Goal: Task Accomplishment & Management: Complete application form

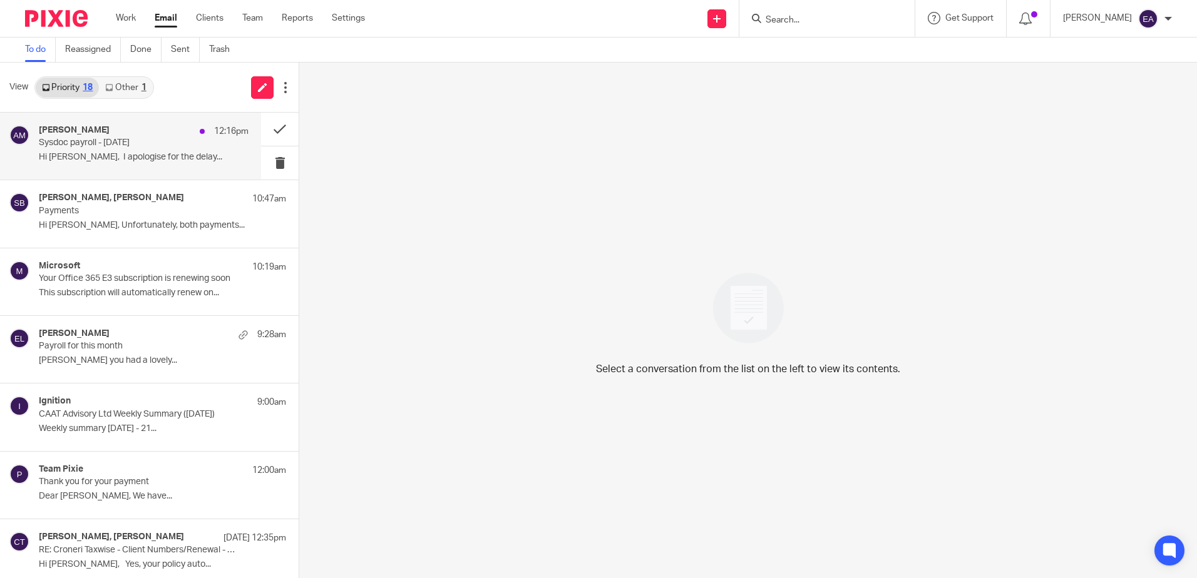
click at [182, 142] on p "Sysdoc payroll - [DATE]" at bounding box center [123, 143] width 168 height 11
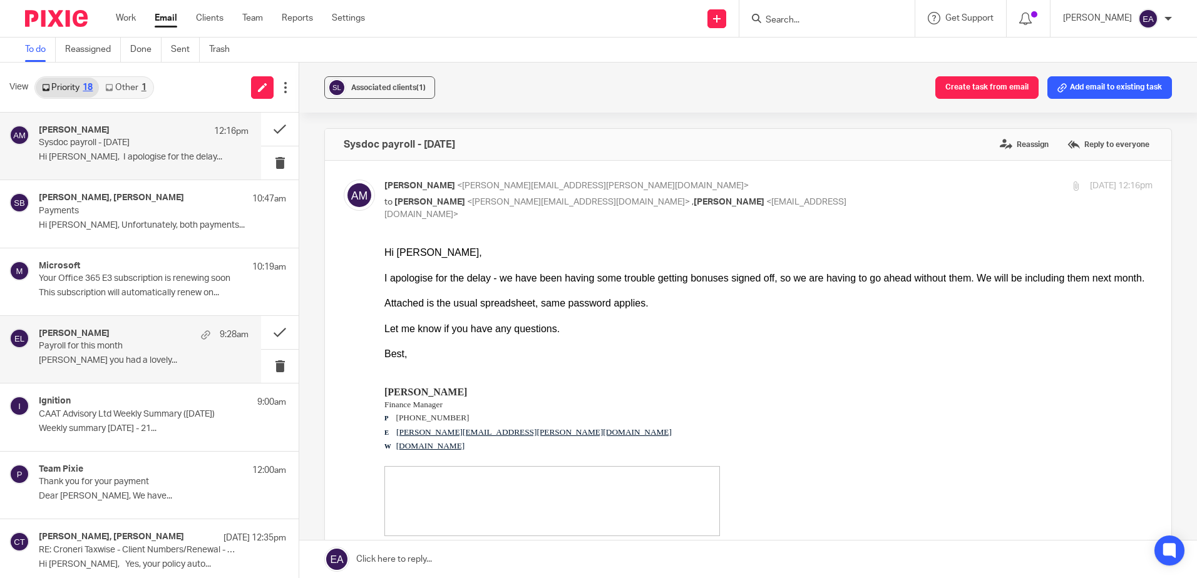
click at [136, 346] on p "Payroll for this month" at bounding box center [123, 346] width 168 height 11
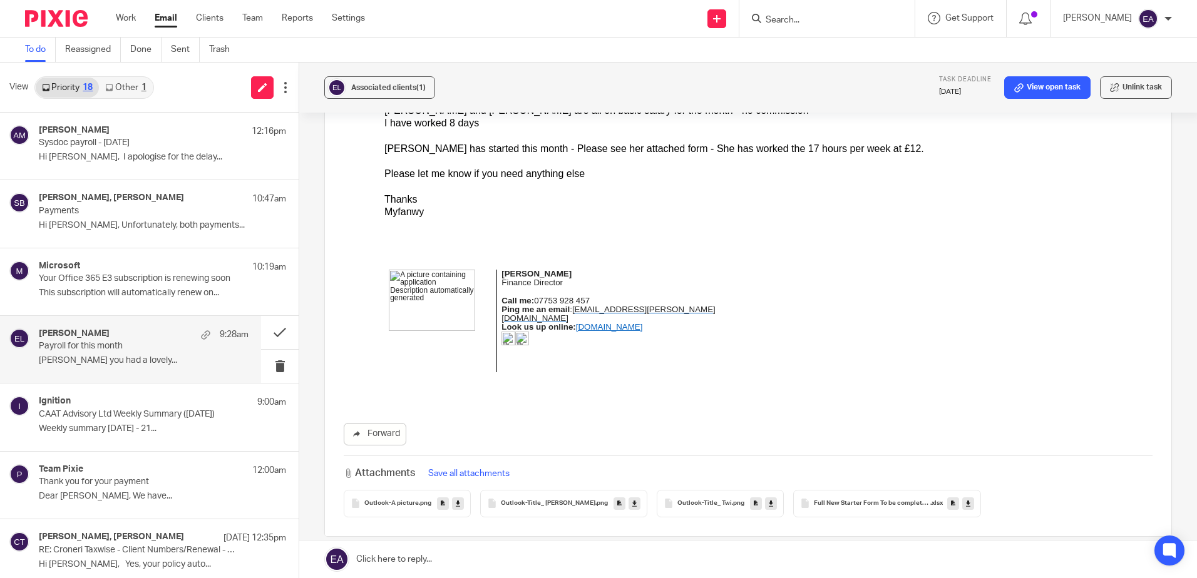
scroll to position [188, 0]
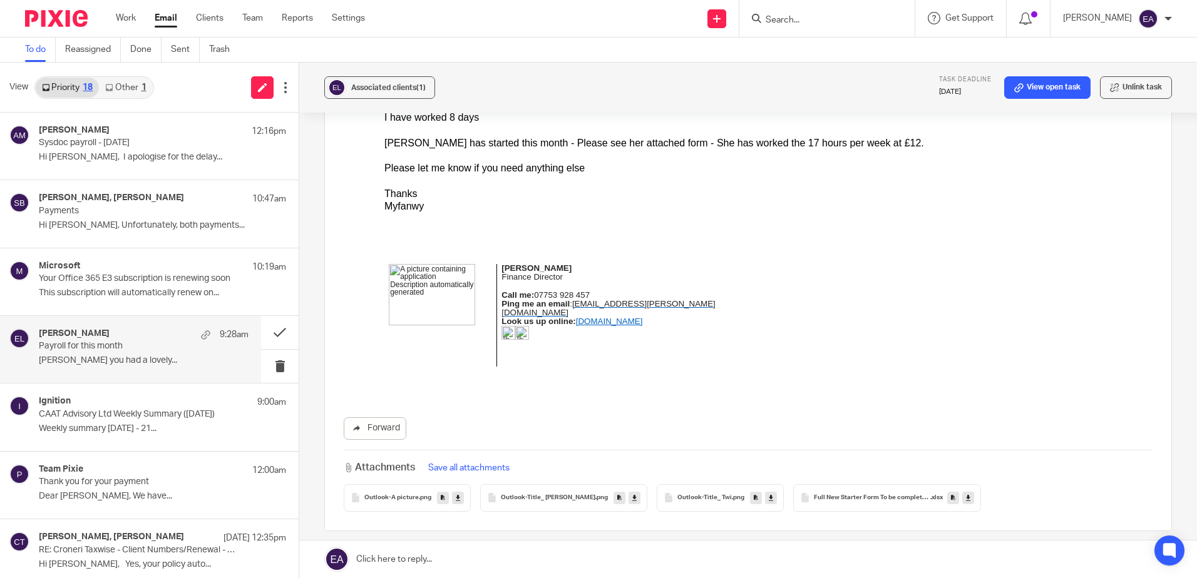
click at [962, 498] on link at bounding box center [968, 498] width 12 height 13
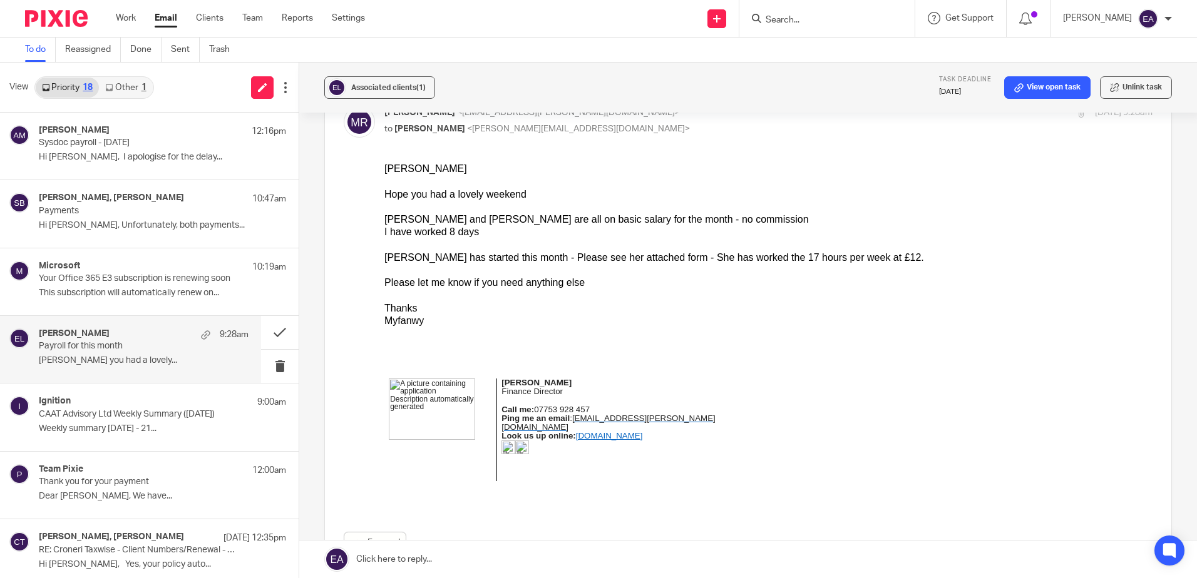
scroll to position [63, 0]
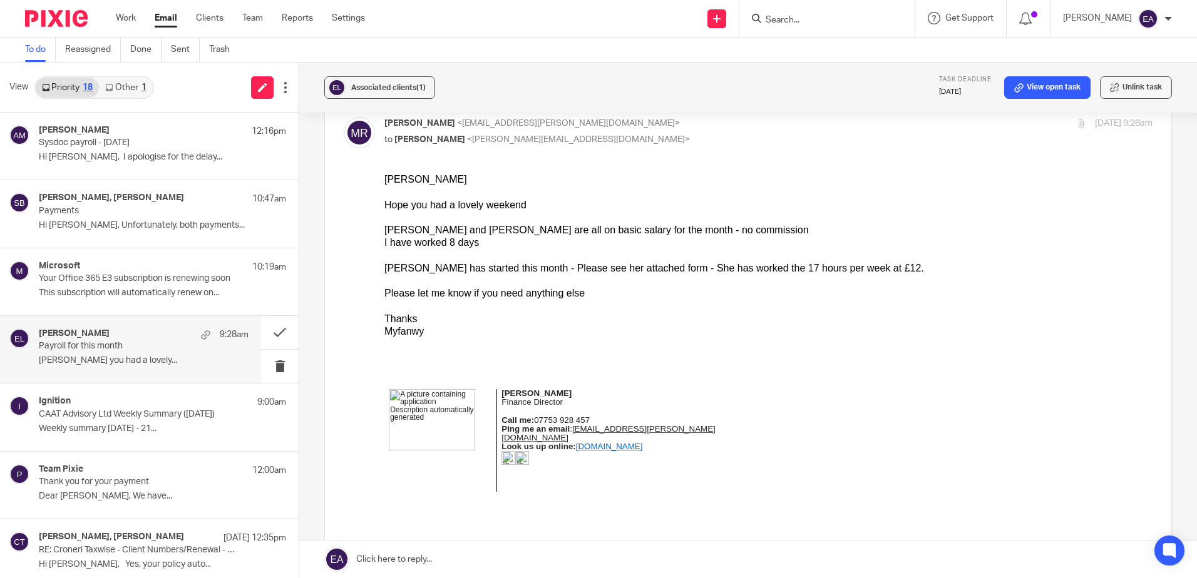
drag, startPoint x: 519, startPoint y: 242, endPoint x: 379, endPoint y: 228, distance: 141.0
click at [384, 228] on html "Elaine Hope you had a lovely weekend Jay, Matthew and Jemma are all on basic sa…" at bounding box center [768, 345] width 768 height 344
copy div "Jay, Matthew and Jemma are all on basic salary for the month - no commission I …"
click at [115, 363] on p "[PERSON_NAME] you had a lovely..." at bounding box center [144, 361] width 210 height 11
click at [1045, 87] on link "View open task" at bounding box center [1047, 87] width 86 height 23
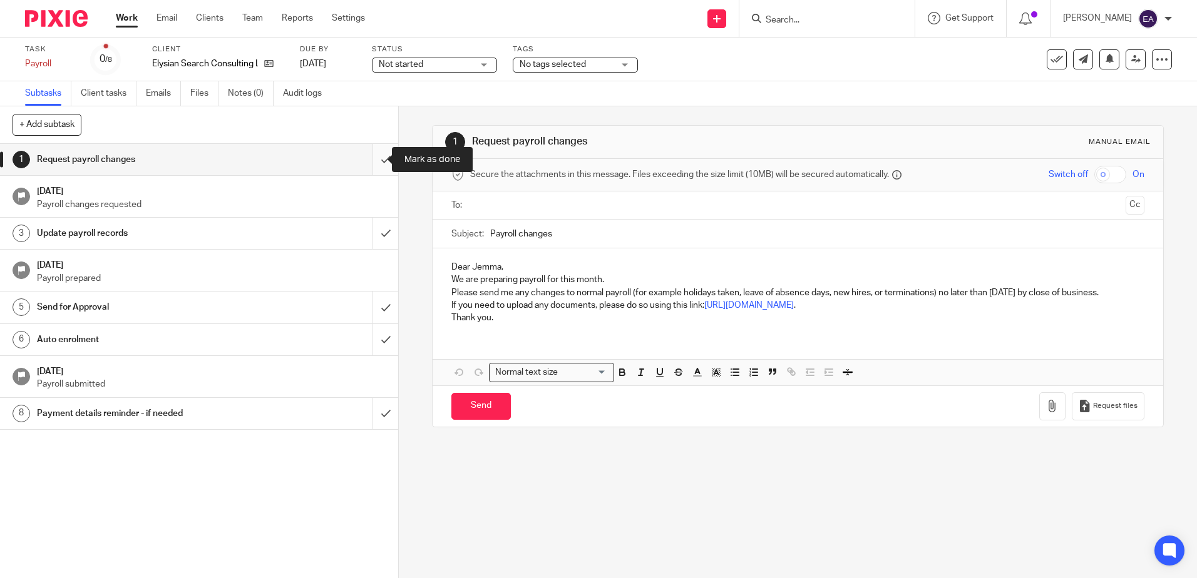
click at [377, 163] on input "submit" at bounding box center [199, 159] width 398 height 31
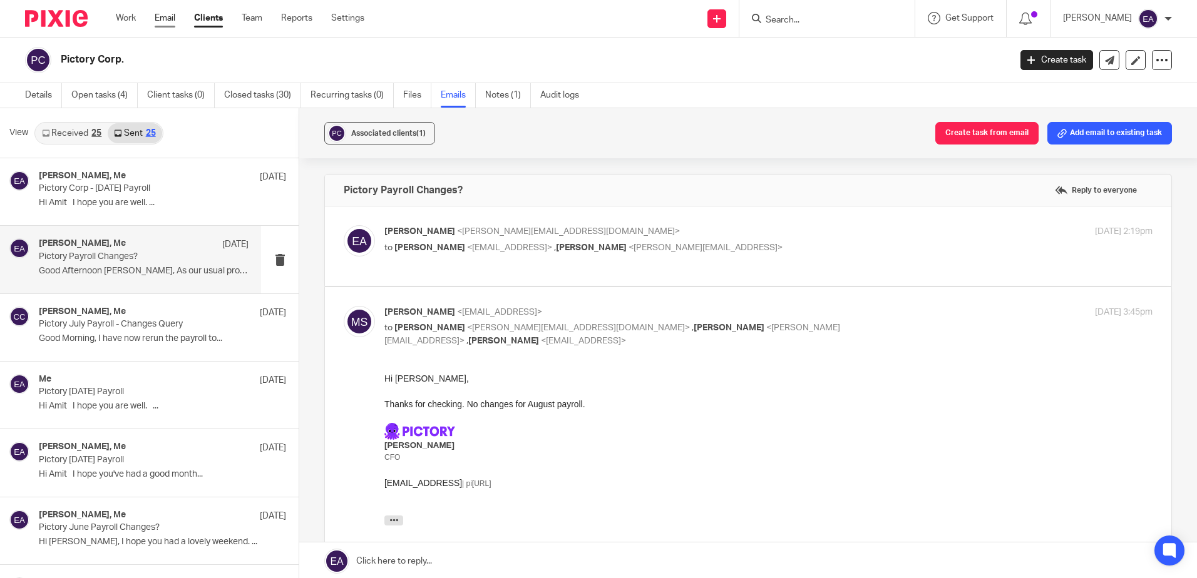
scroll to position [2, 0]
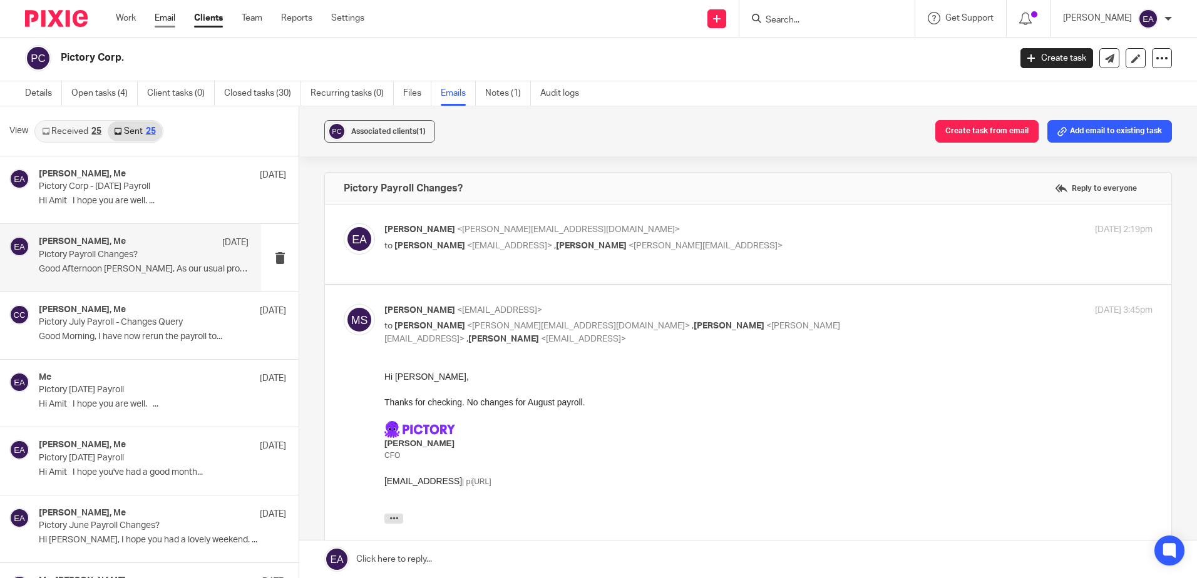
click at [162, 22] on link "Email" at bounding box center [165, 18] width 21 height 13
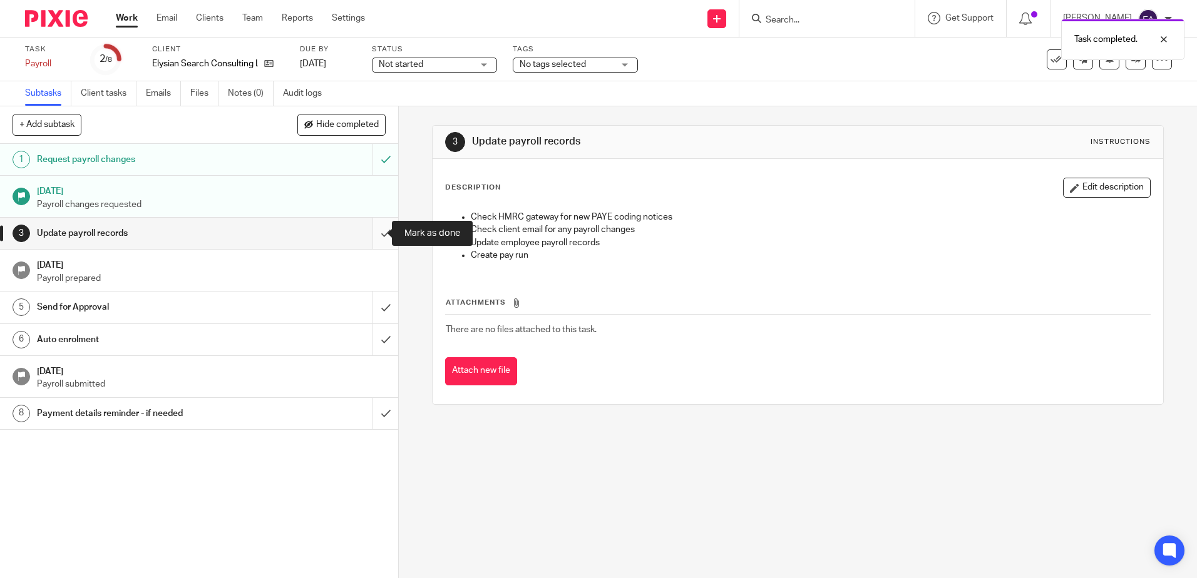
click at [370, 230] on input "submit" at bounding box center [199, 233] width 398 height 31
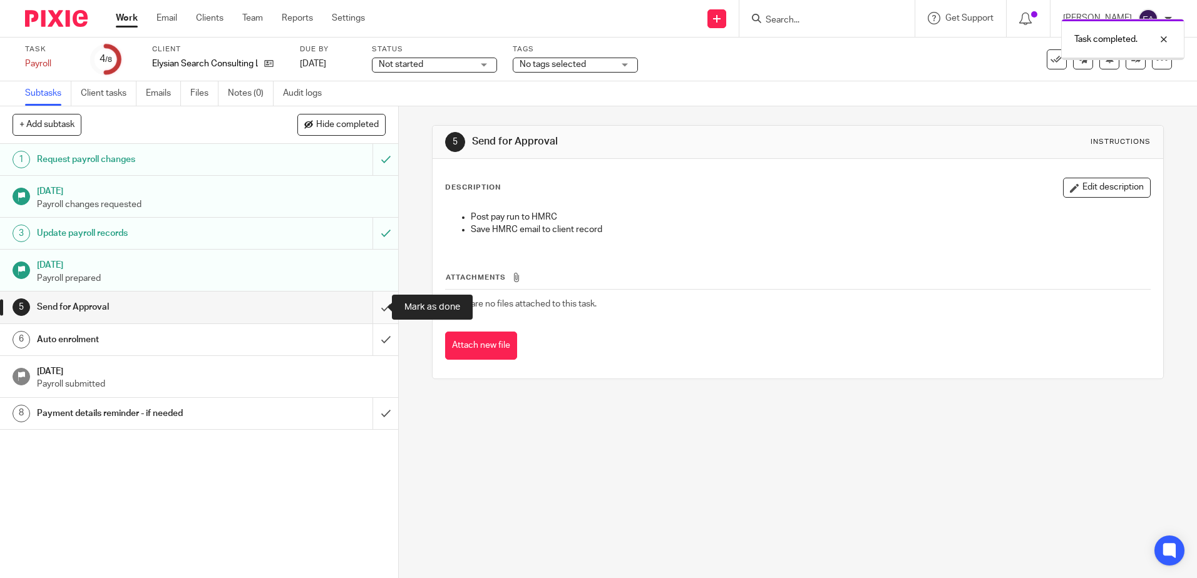
click at [378, 306] on input "submit" at bounding box center [199, 307] width 398 height 31
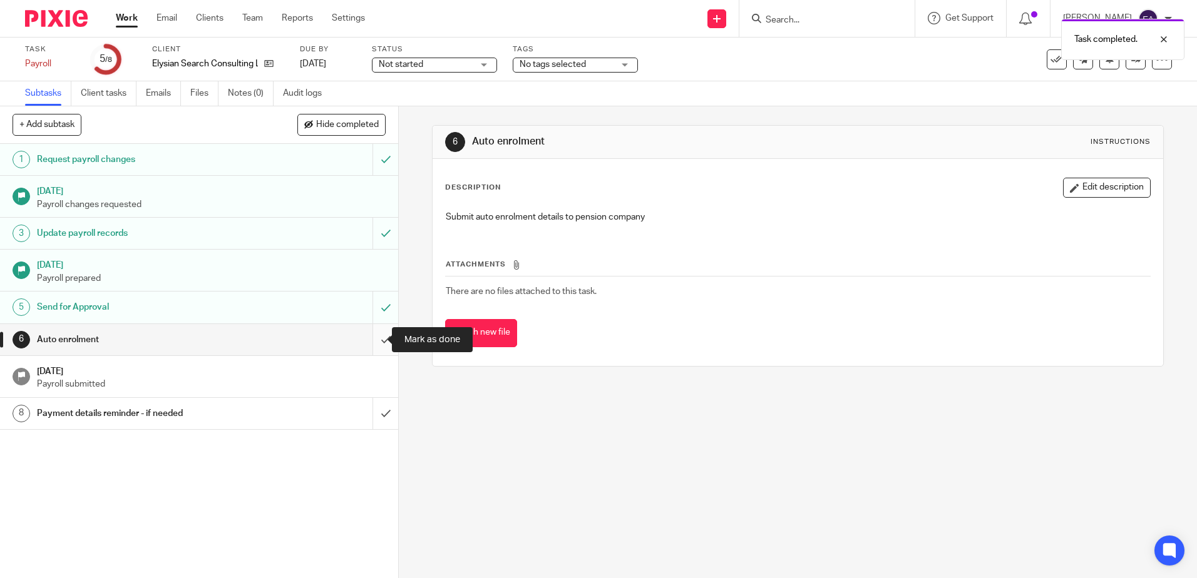
click at [378, 336] on input "submit" at bounding box center [199, 339] width 398 height 31
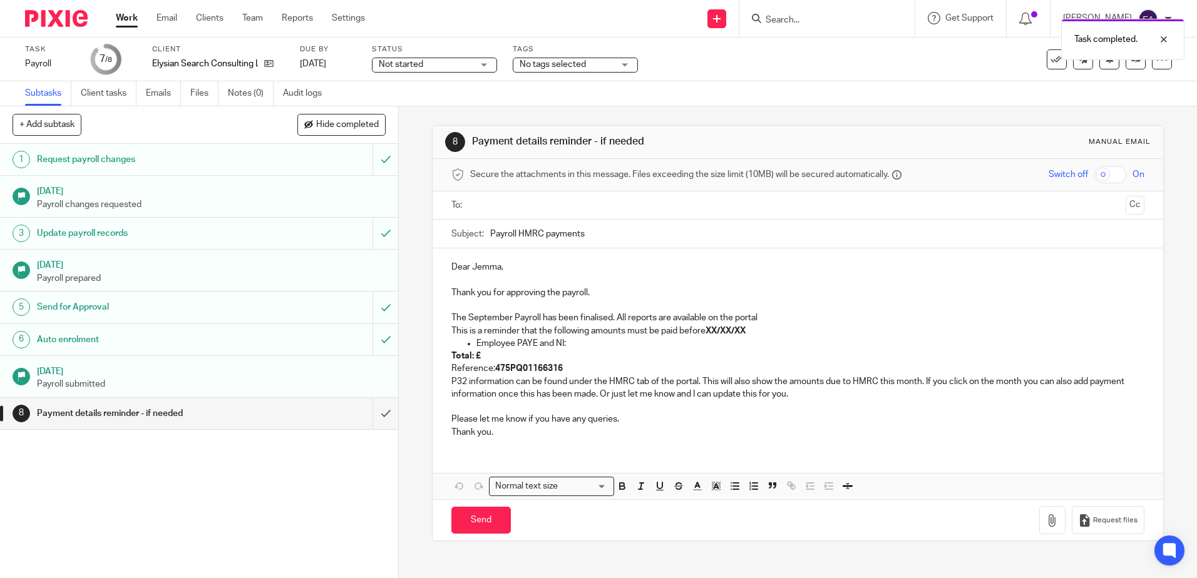
click at [557, 321] on p "The September Payroll has been finalised. All reports are available on the port…" at bounding box center [797, 318] width 692 height 13
click at [642, 318] on p "The September Payroll has now been finalised. All reports are available on the …" at bounding box center [797, 318] width 692 height 13
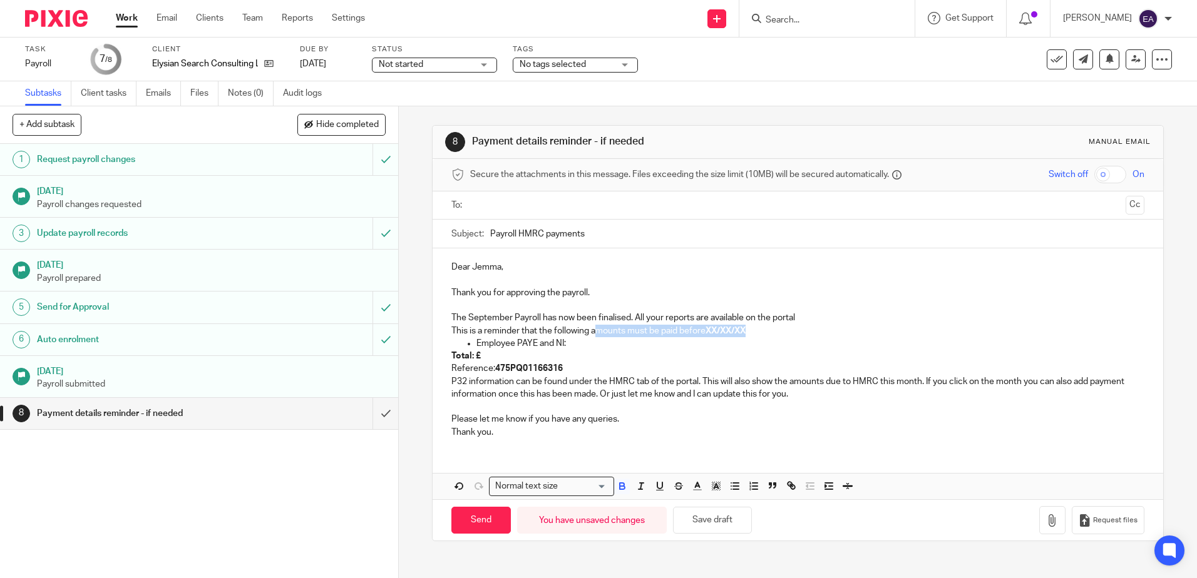
drag, startPoint x: 755, startPoint y: 334, endPoint x: 596, endPoint y: 335, distance: 159.0
click at [596, 335] on p "This is a reminder that the following amounts must be paid before XX/XX/XX" at bounding box center [797, 331] width 692 height 13
drag, startPoint x: 493, startPoint y: 355, endPoint x: 431, endPoint y: 336, distance: 64.9
click at [433, 336] on div "Dear Jemma, Thank you for approving the payroll. The September Payroll has now …" at bounding box center [798, 349] width 730 height 200
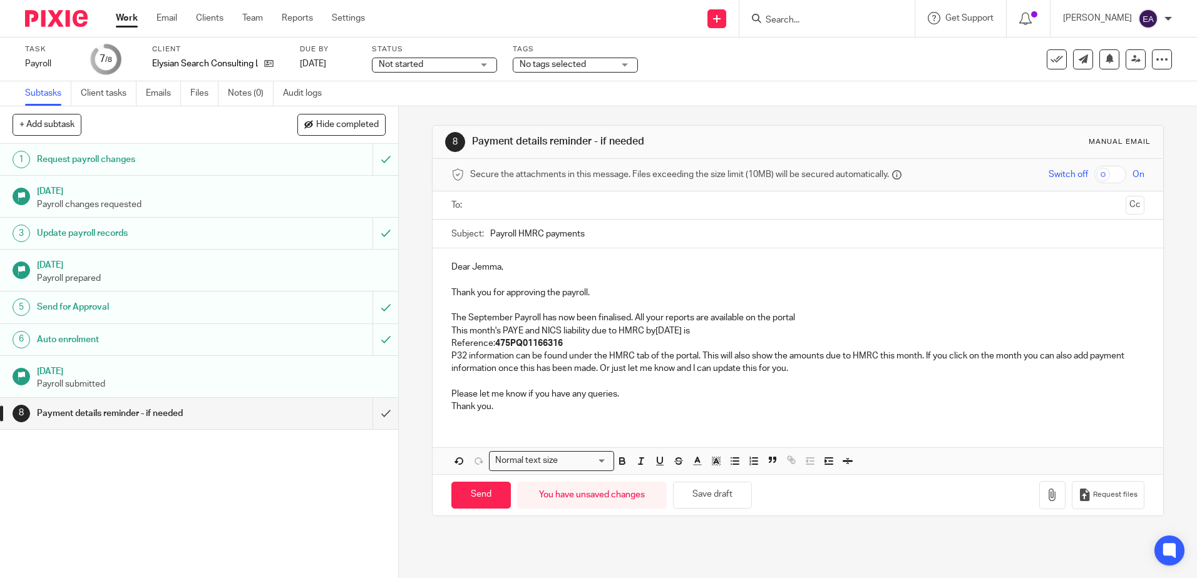
click at [653, 331] on p "This month's PAYE and NICS liability due to HMRC by22nd October 2025 is" at bounding box center [797, 331] width 692 height 13
click at [755, 329] on p "This month's PAYE and NICS liability due to HMRC by 22nd October 2025 is" at bounding box center [797, 331] width 692 height 13
drag, startPoint x: 789, startPoint y: 329, endPoint x: 743, endPoint y: 332, distance: 45.8
click at [743, 332] on p "This month's PAYE and NICS liability due to HMRC by 22nd October 2025 is £1491.…" at bounding box center [797, 331] width 692 height 13
click at [622, 464] on icon "button" at bounding box center [622, 461] width 11 height 11
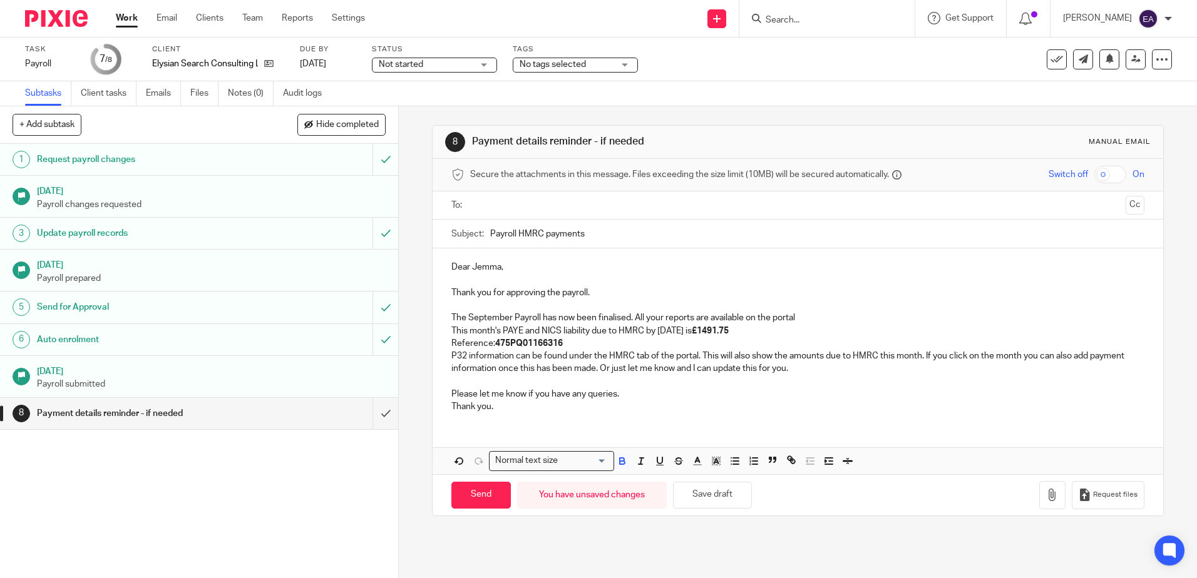
click at [694, 329] on p "This month's PAYE and NICS liability due to HMRC by 22nd October 2025 is £1491.…" at bounding box center [797, 331] width 692 height 13
click at [562, 344] on p "Reference: 475PQ01166316" at bounding box center [797, 343] width 692 height 13
drag, startPoint x: 584, startPoint y: 345, endPoint x: 562, endPoint y: 349, distance: 22.8
click at [562, 349] on p "Reference: 475PQ011663162606" at bounding box center [797, 343] width 692 height 13
click at [692, 460] on icon "button" at bounding box center [697, 461] width 11 height 11
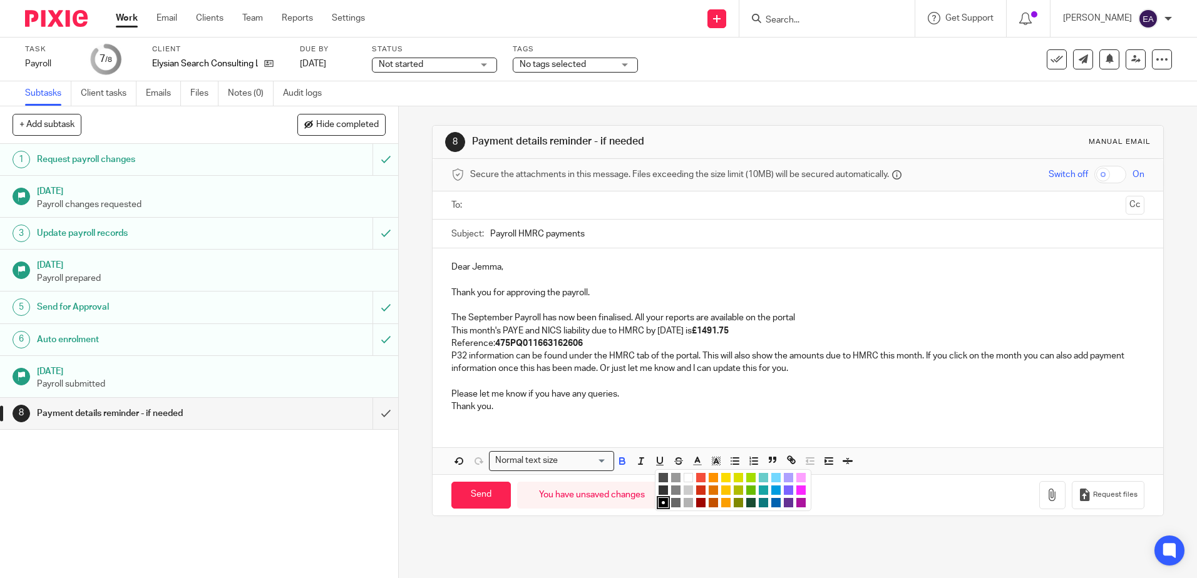
click at [486, 345] on p "Reference: 475PQ011663162606" at bounding box center [797, 343] width 692 height 13
click at [451, 346] on p "Reference : 475PQ011663162606" at bounding box center [797, 343] width 692 height 13
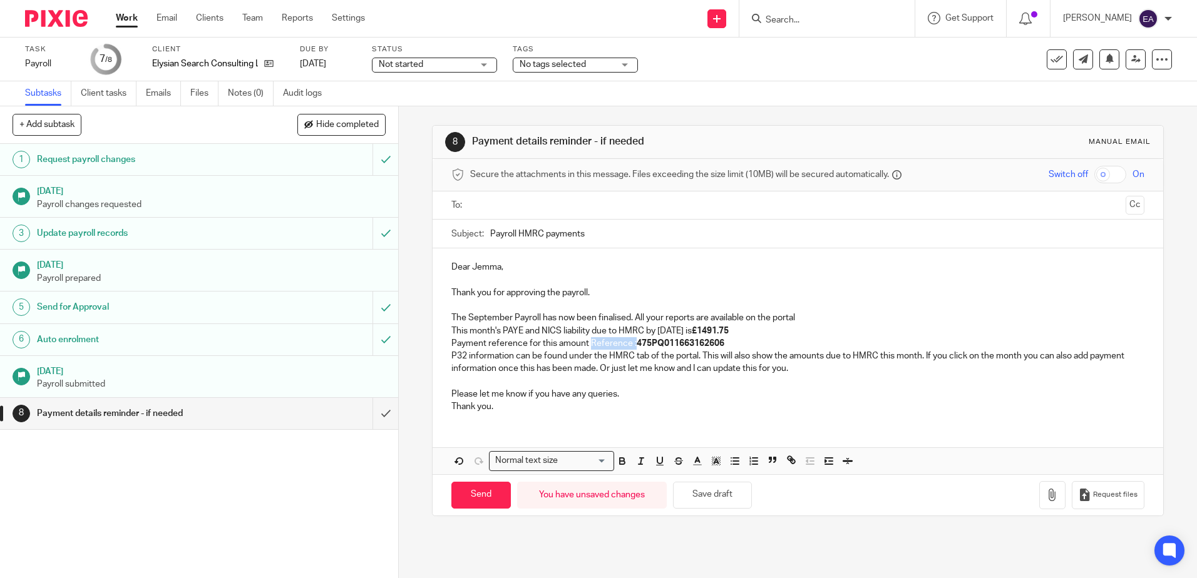
drag, startPoint x: 630, startPoint y: 343, endPoint x: 587, endPoint y: 344, distance: 43.8
click at [587, 344] on p "Payment reference for this amount Reference : 475PQ011663162606" at bounding box center [797, 343] width 692 height 13
drag, startPoint x: 690, startPoint y: 344, endPoint x: 667, endPoint y: 341, distance: 23.3
click at [667, 341] on p "Payment reference for this amount is 475PQ011663162606" at bounding box center [797, 343] width 692 height 13
click at [694, 460] on icon "button" at bounding box center [697, 461] width 11 height 11
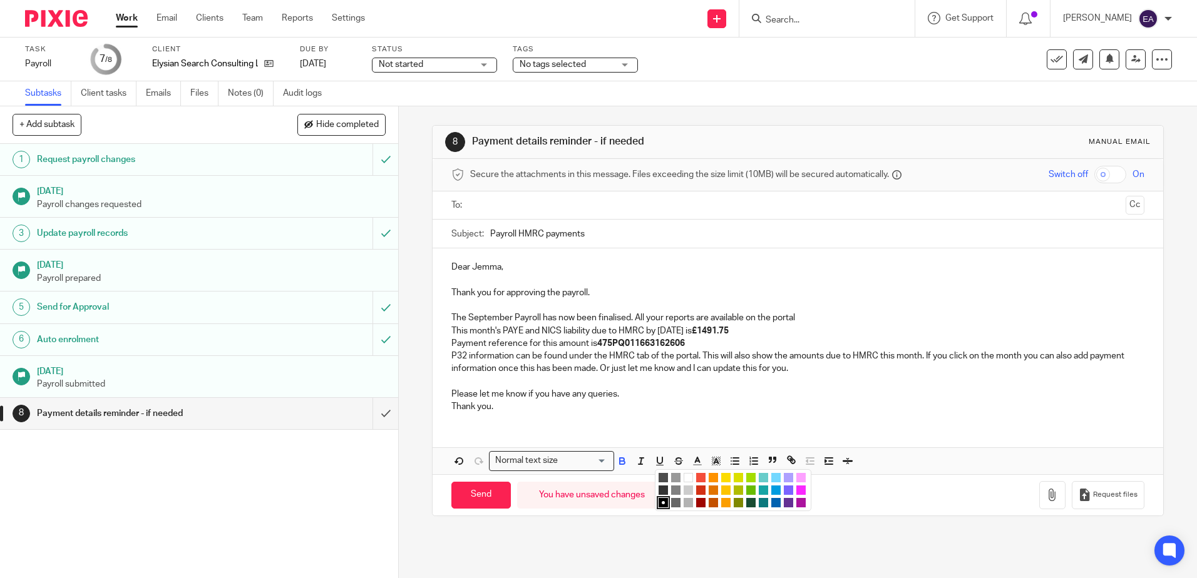
click at [698, 480] on li "color:#F44E3B" at bounding box center [700, 477] width 9 height 9
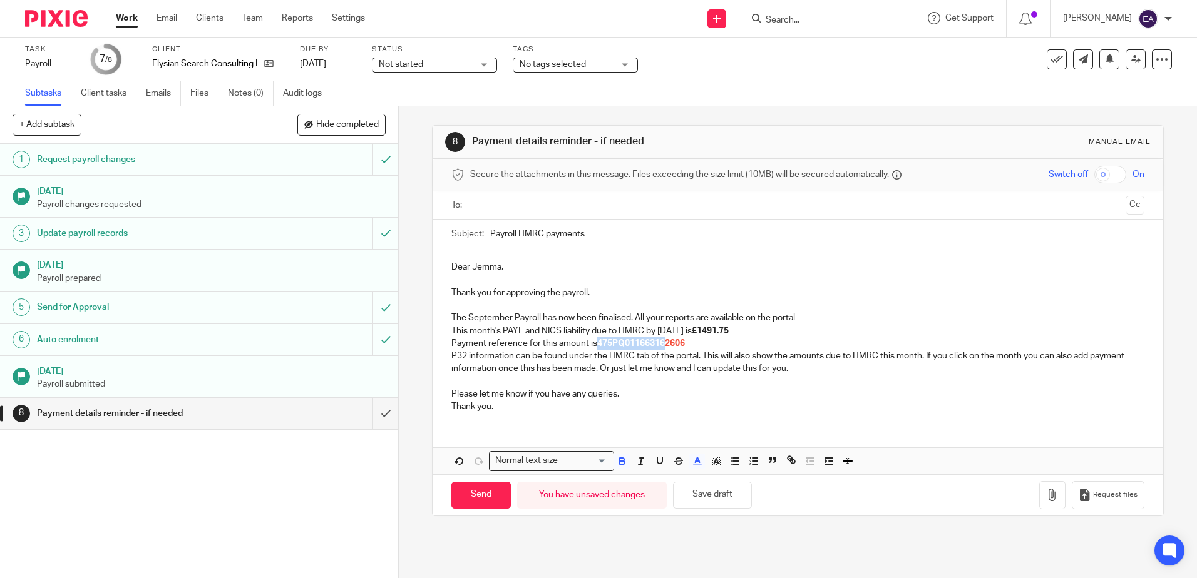
click at [709, 343] on p "Payment reference for this amount is 475PQ01166316 2606" at bounding box center [797, 343] width 692 height 13
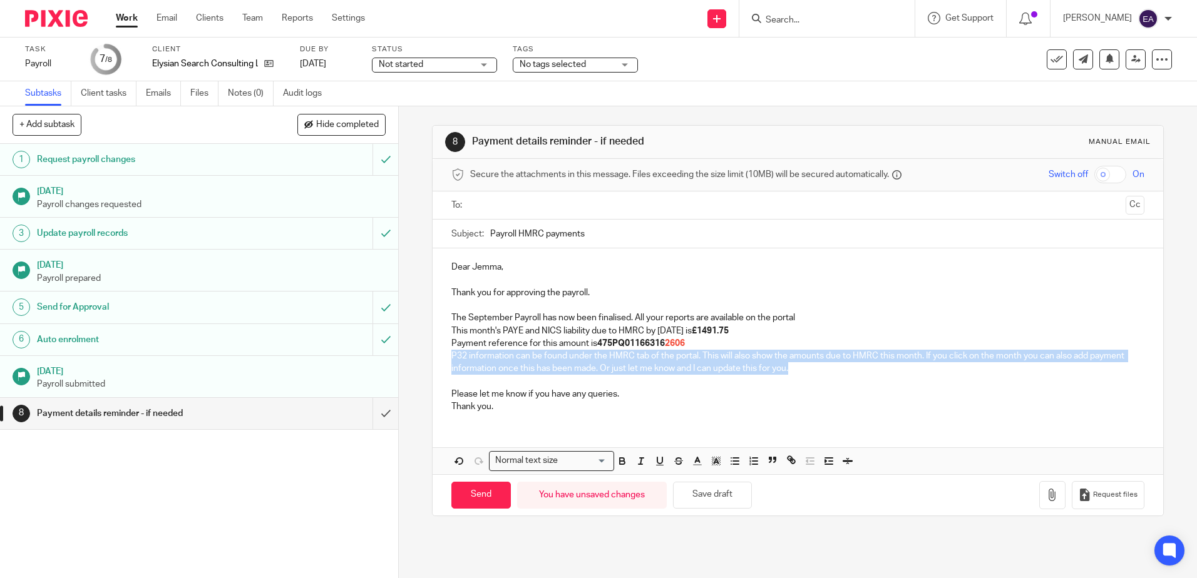
drag, startPoint x: 793, startPoint y: 367, endPoint x: 442, endPoint y: 358, distance: 350.7
click at [442, 358] on div "Dear Jemma, Thank you for approving the payroll. The September Payroll has now …" at bounding box center [798, 336] width 730 height 174
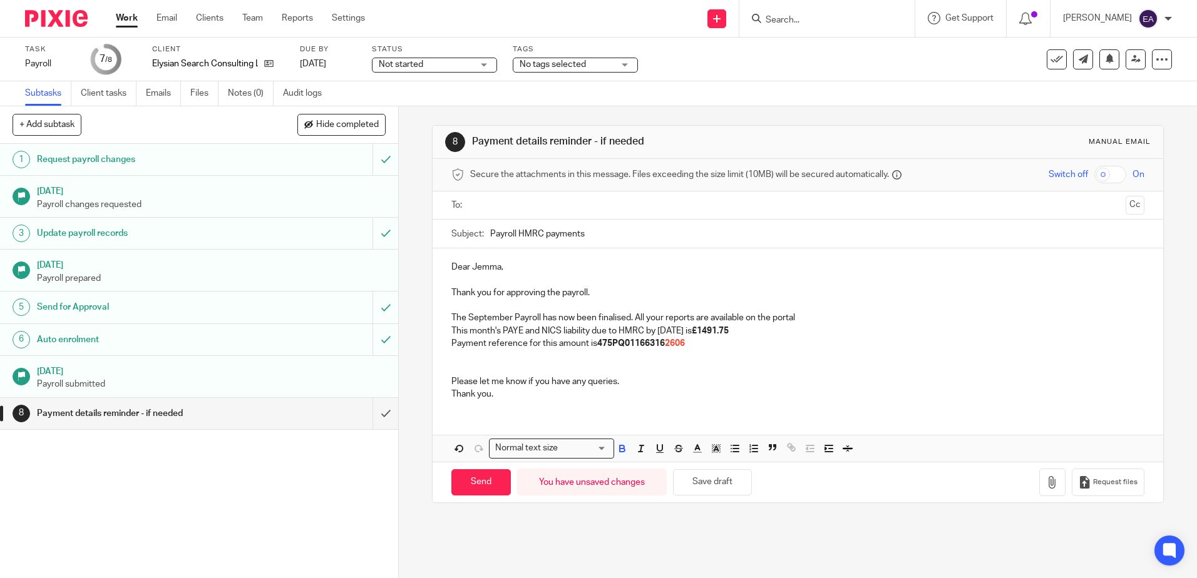
click at [794, 332] on p "This month's PAYE and NICS liability due to HMRC by 22nd October 2025 is £1491.…" at bounding box center [797, 331] width 692 height 13
click at [500, 332] on p "This month's PAYE and NICS liability due to HMRC by 22nd October 2025 is £1491.…" at bounding box center [797, 331] width 692 height 13
click at [521, 333] on p "This month's ()6 Spetember) PAYE and NICS liability due to HMRC by 22nd October…" at bounding box center [797, 331] width 692 height 13
click at [523, 331] on p "This month's ()6 Setember) PAYE and NICS liability due to HMRC by 22nd October …" at bounding box center [797, 331] width 692 height 13
click at [502, 333] on p "This month's ()6 September) PAYE and NICS liability due to HMRC by 22nd October…" at bounding box center [797, 331] width 692 height 13
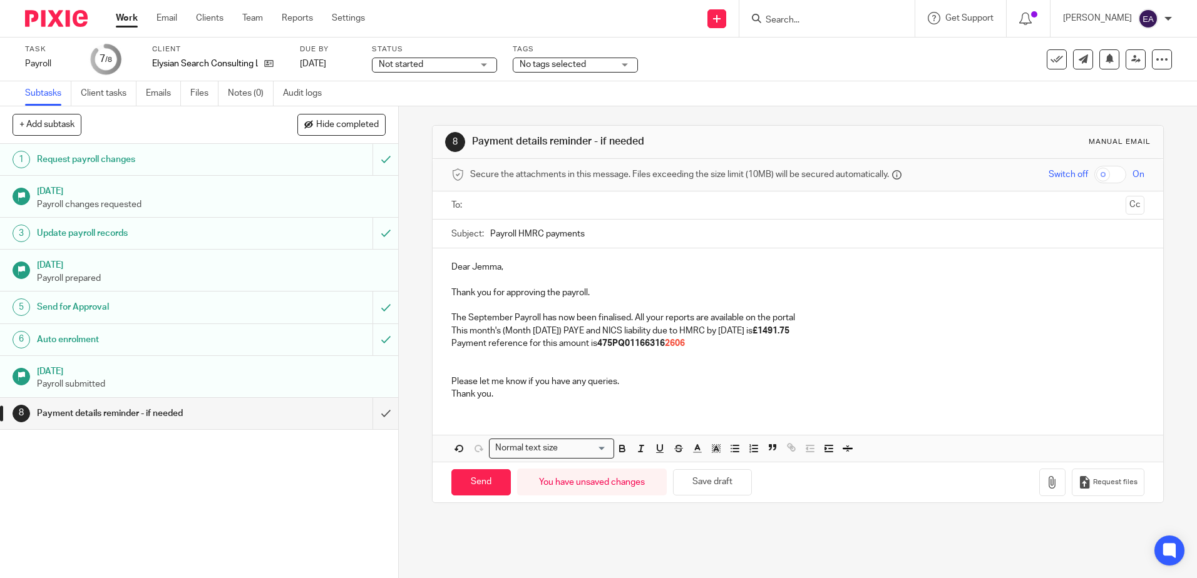
click at [542, 331] on p "This month's (Month 06 September) PAYE and NICS liability due to HMRC by 22nd O…" at bounding box center [797, 331] width 692 height 13
drag, startPoint x: 593, startPoint y: 334, endPoint x: 501, endPoint y: 336, distance: 92.7
click at [501, 336] on p "This month's (Month 06 -September) PAYE and NICS liability due to HMRC by 22nd …" at bounding box center [797, 331] width 692 height 13
click at [801, 331] on p "This month's PAYE and NICS liability due to HMRC by 22nd October 2025 is £1491.…" at bounding box center [797, 331] width 692 height 13
drag, startPoint x: 817, startPoint y: 329, endPoint x: 787, endPoint y: 332, distance: 30.2
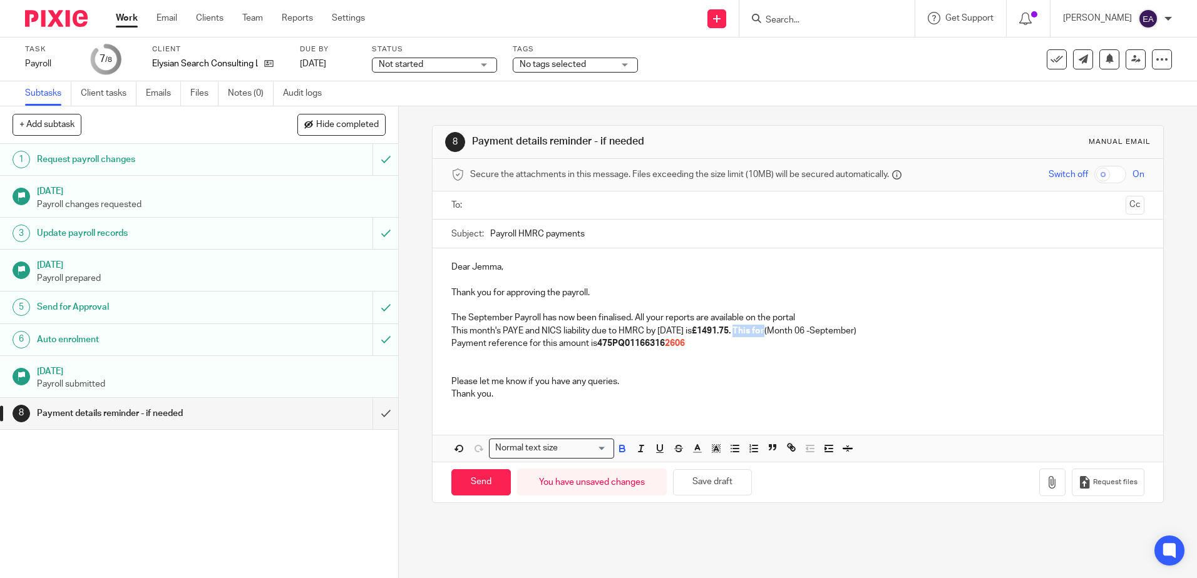
click at [764, 332] on strong "£1491.75. This for" at bounding box center [728, 331] width 73 height 9
click at [620, 452] on icon "button" at bounding box center [622, 450] width 5 height 3
click at [821, 336] on p "This month's PAYE and NICS liability due to HMRC by 22nd October 2025 is £1491.…" at bounding box center [797, 331] width 692 height 13
click at [909, 332] on p "This month's PAYE and NICS liability due to HMRC by 22nd October 2025 is £1491.…" at bounding box center [797, 331] width 692 height 13
click at [698, 347] on p "Payment reference for this amount is 475PQ01166316 2606" at bounding box center [797, 343] width 692 height 13
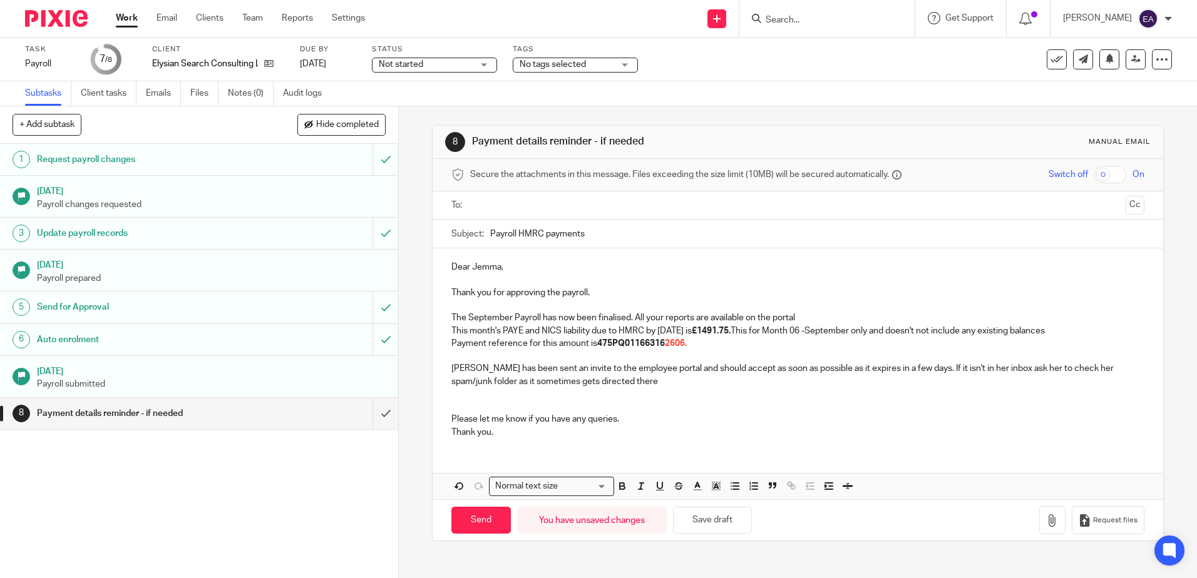
click at [498, 431] on p "Thank you." at bounding box center [797, 432] width 692 height 13
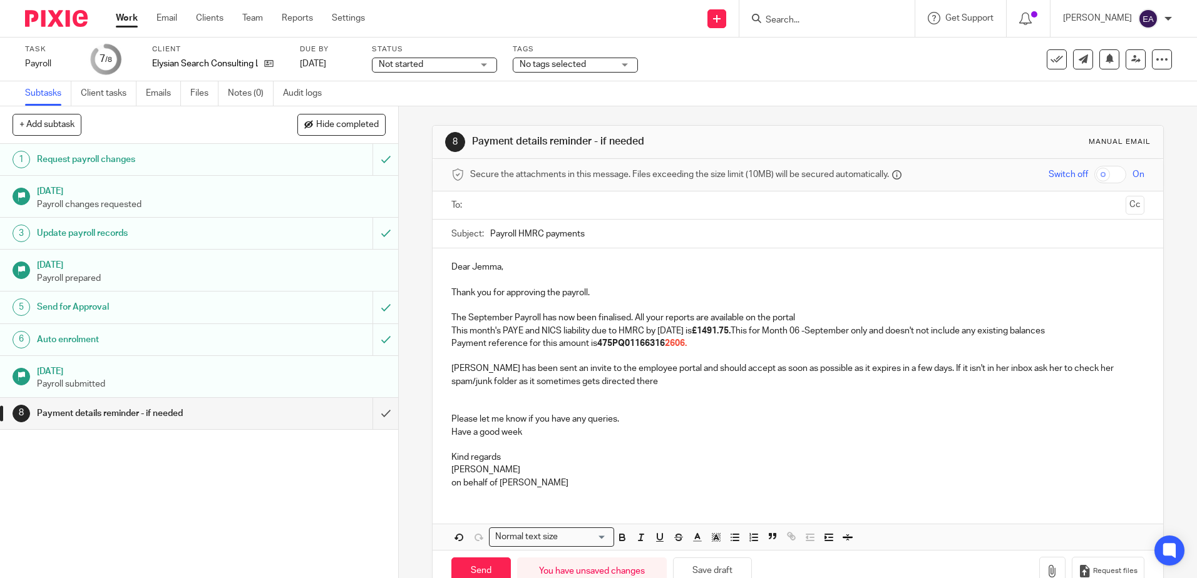
click at [497, 269] on p "Dear Jemma," at bounding box center [797, 267] width 692 height 13
drag, startPoint x: 498, startPoint y: 270, endPoint x: 469, endPoint y: 271, distance: 29.4
click at [469, 271] on p "Dear Jemma," at bounding box center [797, 267] width 692 height 13
click at [480, 270] on p "Dear My," at bounding box center [797, 267] width 692 height 13
drag, startPoint x: 487, startPoint y: 234, endPoint x: 488, endPoint y: 240, distance: 7.0
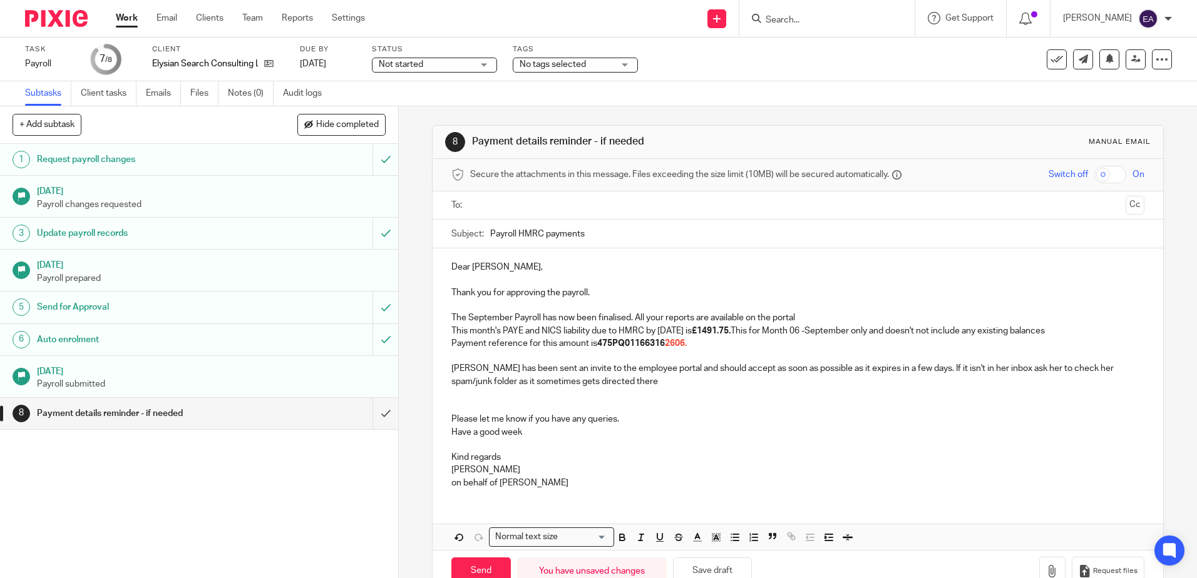
click at [490, 235] on input "Payroll HMRC payments" at bounding box center [817, 234] width 654 height 28
click at [583, 232] on input "September 2025 Payroll HMRC payments" at bounding box center [817, 234] width 654 height 28
drag, startPoint x: 659, startPoint y: 230, endPoint x: 583, endPoint y: 233, distance: 76.4
click at [583, 233] on input "September 2025 Payroll HMRC payments" at bounding box center [817, 234] width 654 height 28
type input "September 2025 Payroll and PAYE due"
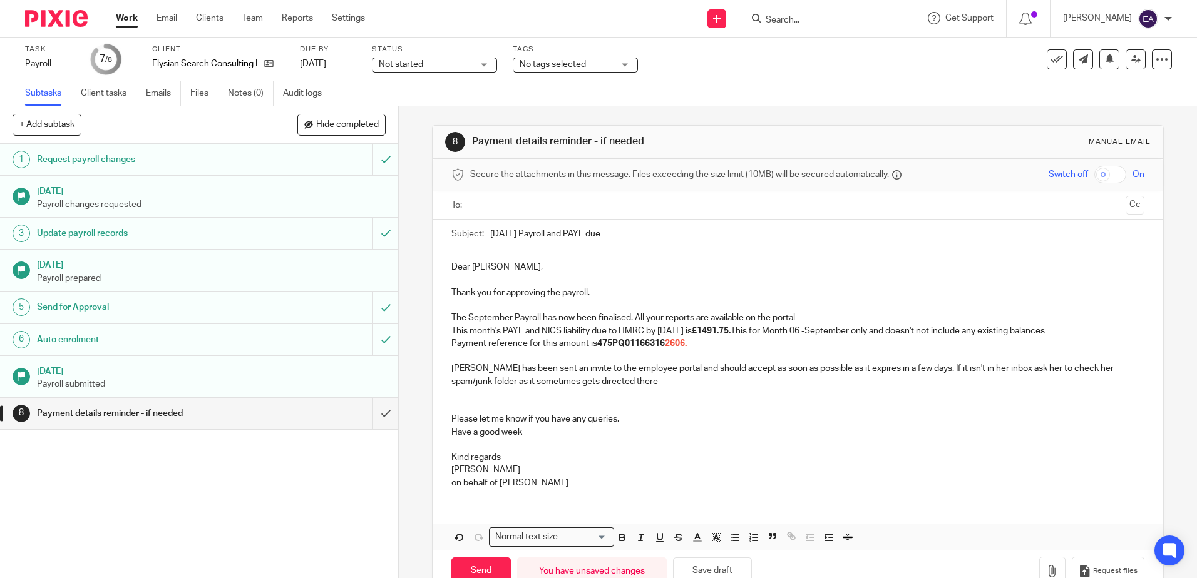
click at [486, 210] on input "text" at bounding box center [797, 205] width 645 height 14
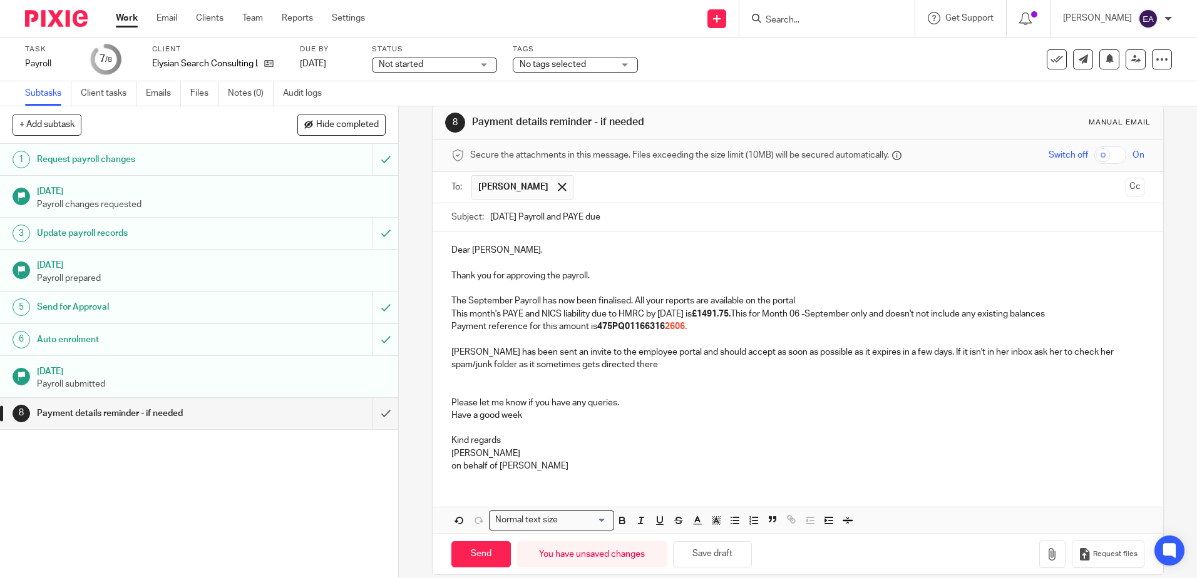
scroll to position [35, 0]
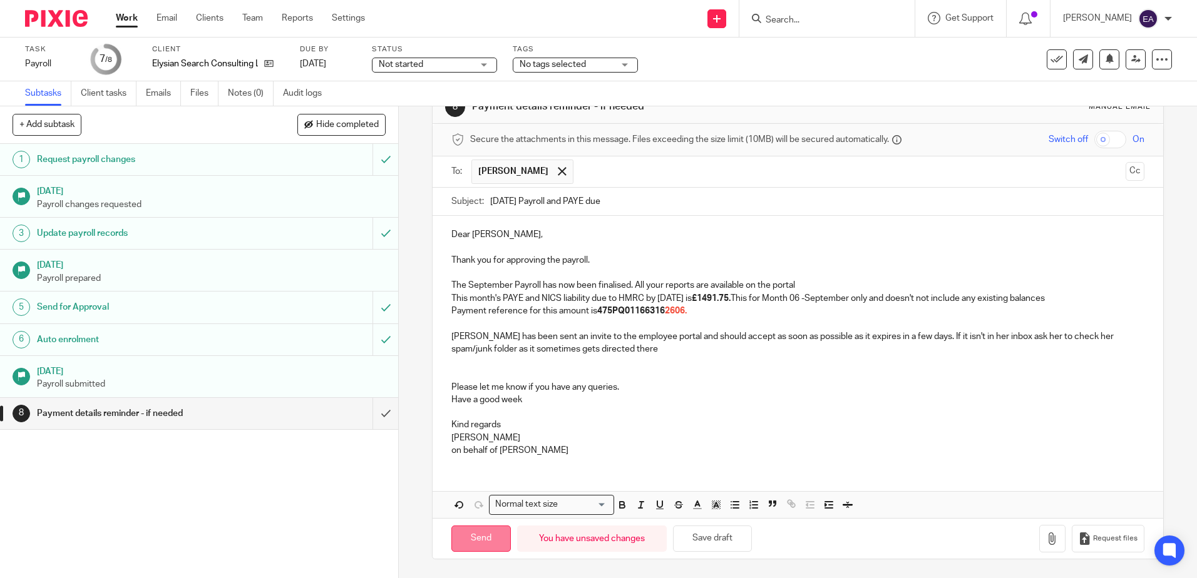
click at [474, 544] on input "Send" at bounding box center [480, 539] width 59 height 27
type input "Sent"
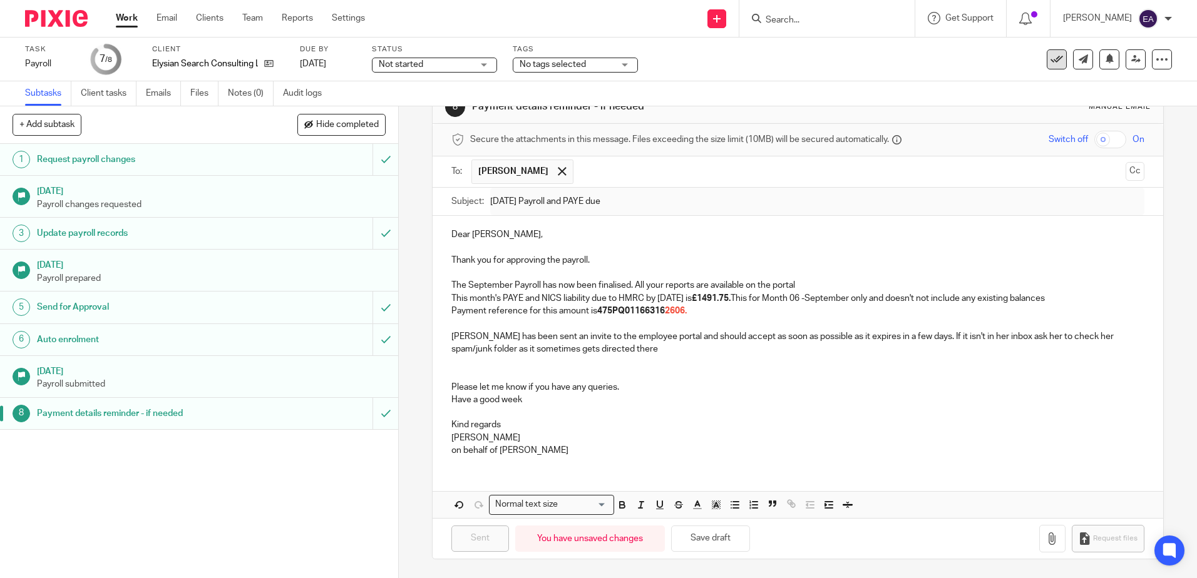
click at [1051, 59] on icon at bounding box center [1057, 59] width 13 height 13
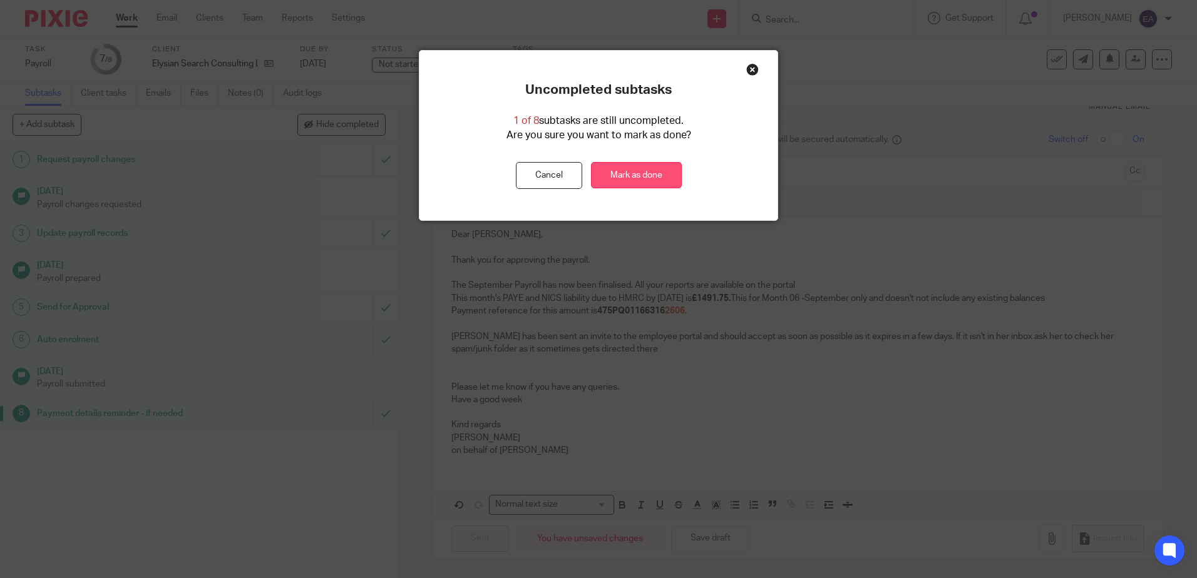
click at [652, 175] on link "Mark as done" at bounding box center [636, 175] width 91 height 27
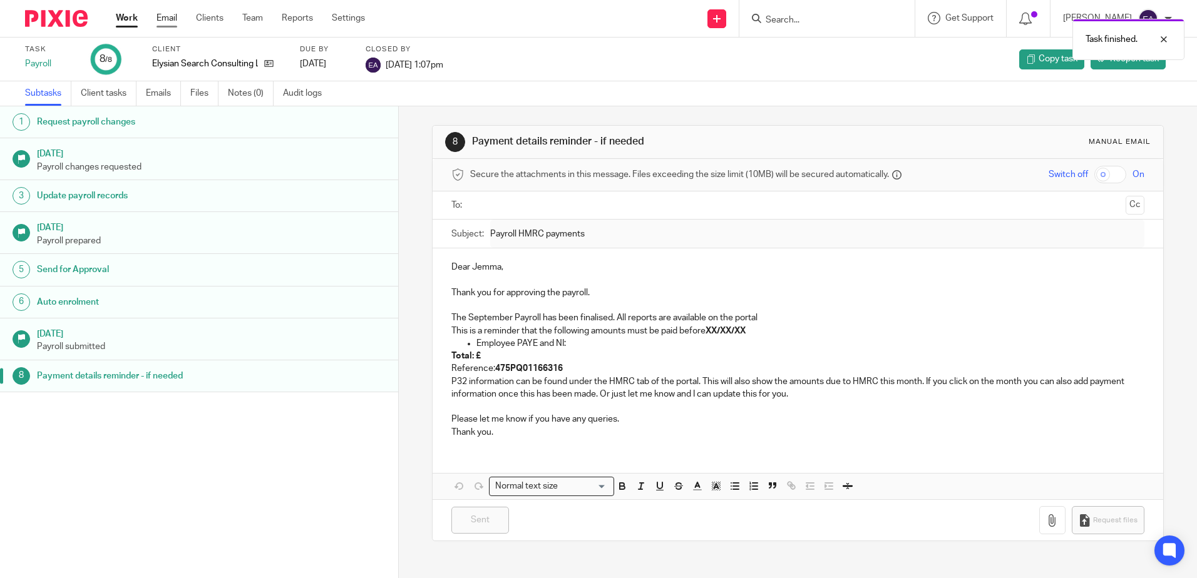
click at [165, 21] on link "Email" at bounding box center [167, 18] width 21 height 13
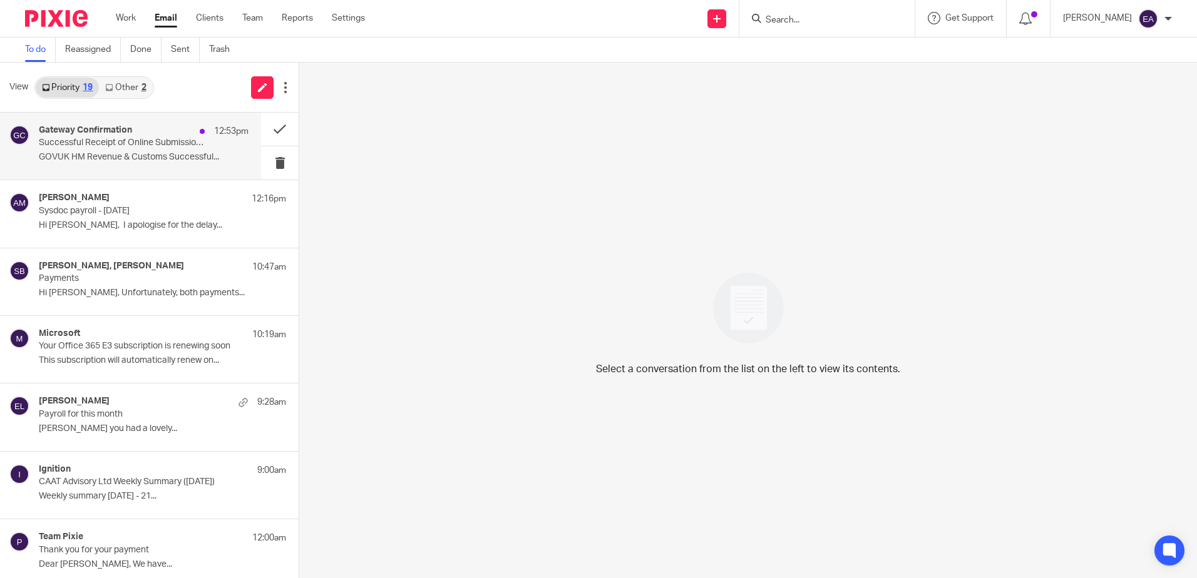
click at [137, 141] on p "Successful Receipt of Online Submission for Reference 475/ZB66708" at bounding box center [123, 143] width 168 height 11
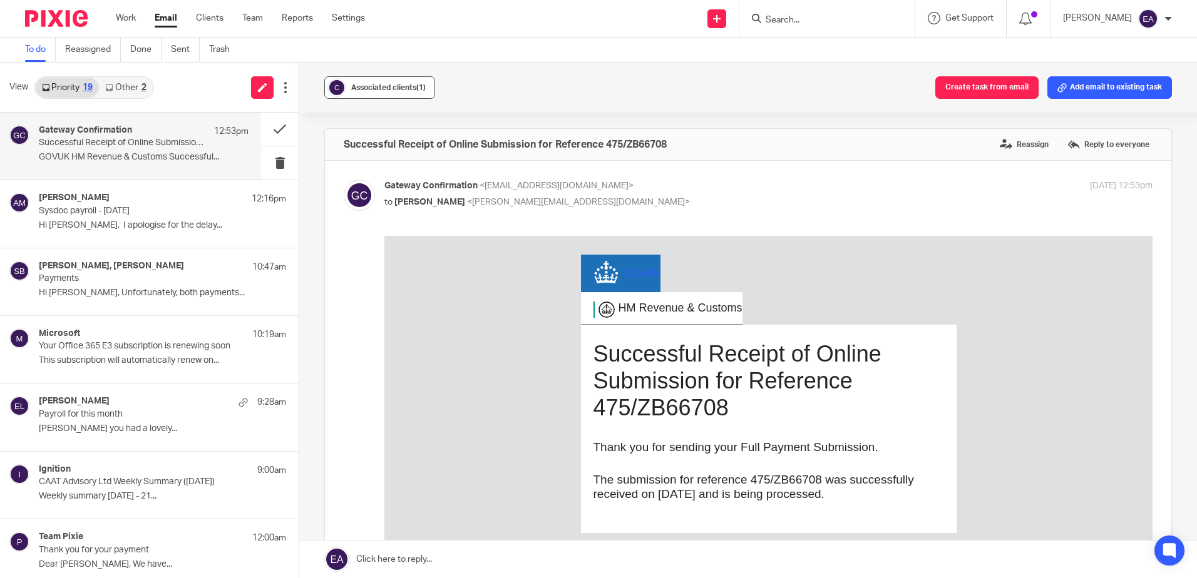
click at [369, 88] on span "Associated clients (1)" at bounding box center [388, 88] width 75 height 8
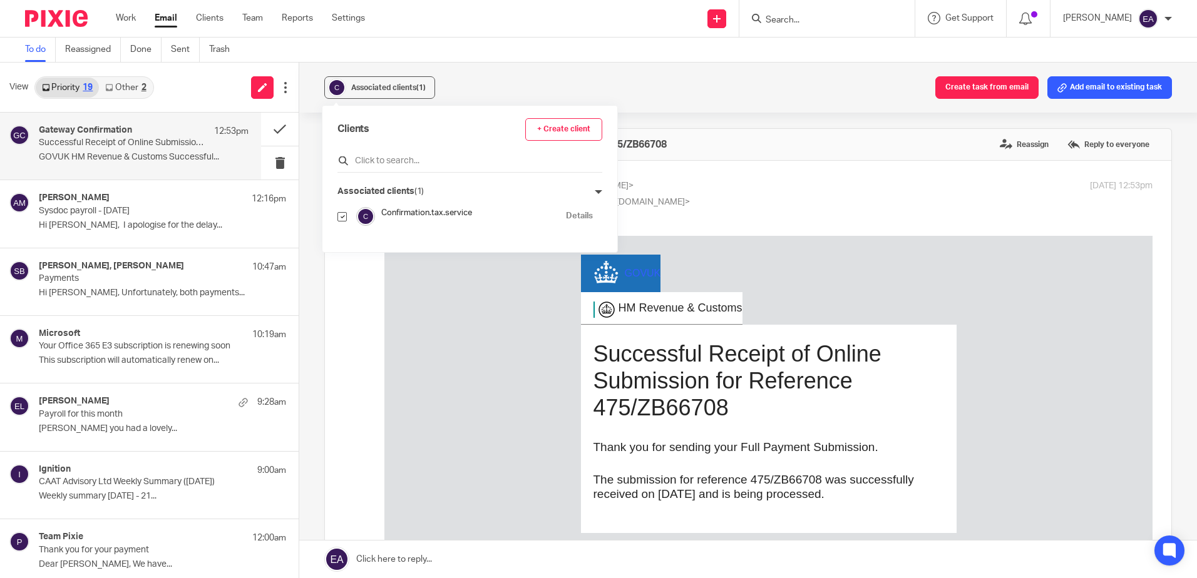
click at [414, 167] on input "text" at bounding box center [469, 161] width 265 height 13
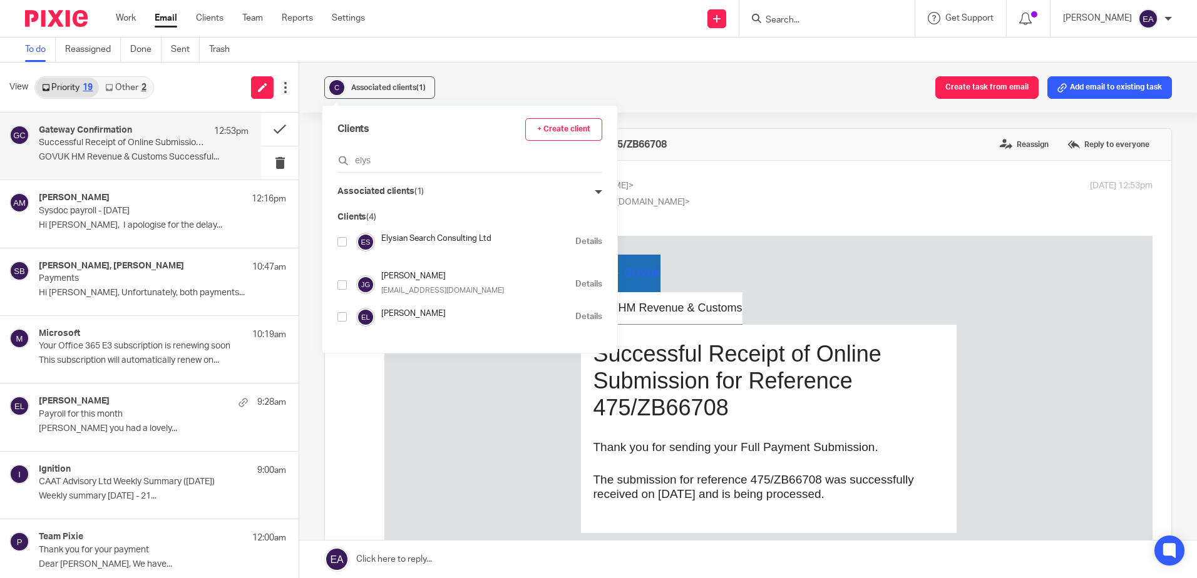
type input "elys"
click at [343, 242] on input "checkbox" at bounding box center [341, 241] width 9 height 9
checkbox input "true"
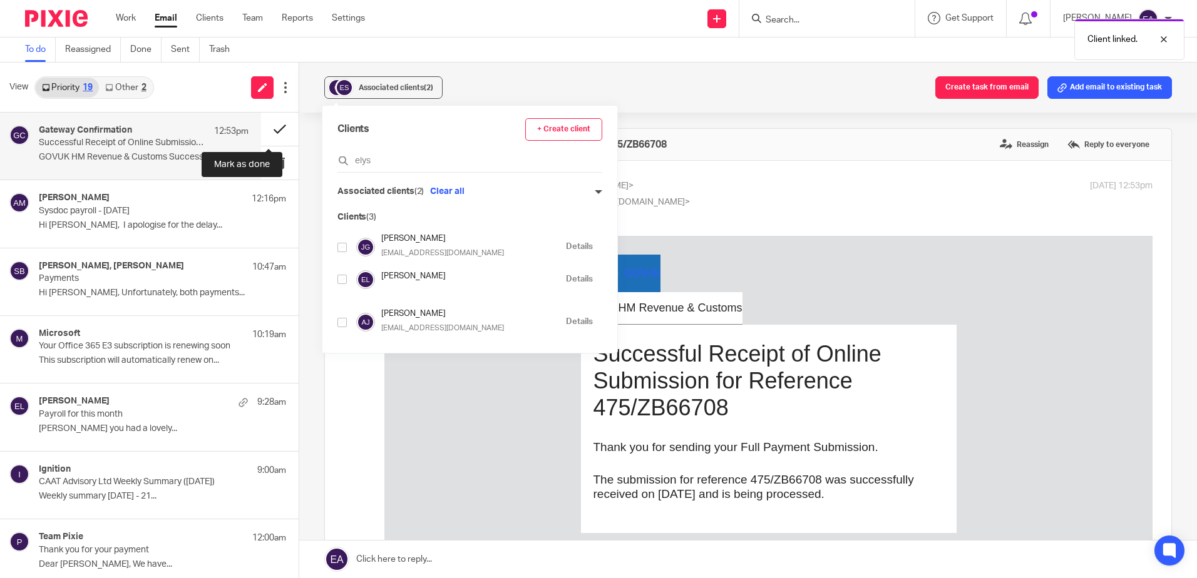
click at [267, 129] on button at bounding box center [280, 129] width 38 height 33
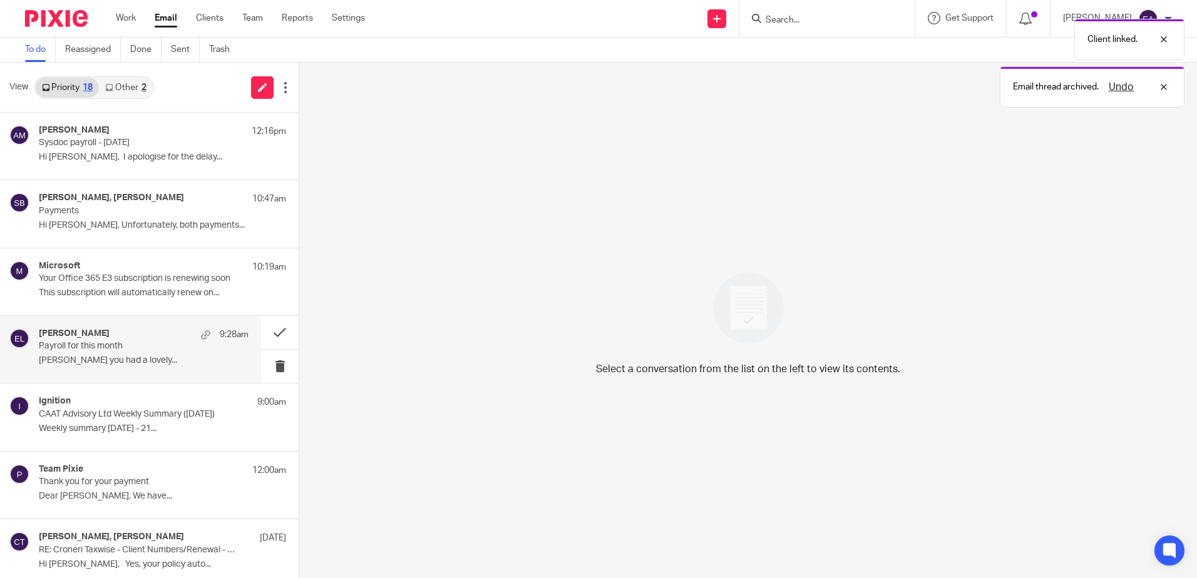
click at [146, 349] on p "Payroll for this month" at bounding box center [123, 346] width 168 height 11
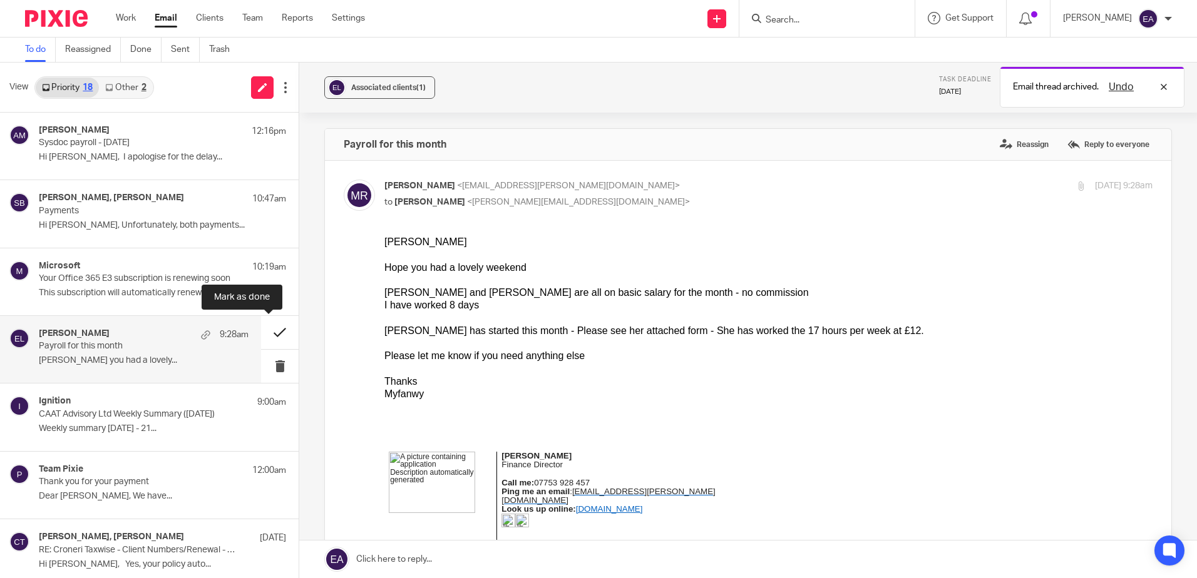
click at [267, 331] on button at bounding box center [280, 332] width 38 height 33
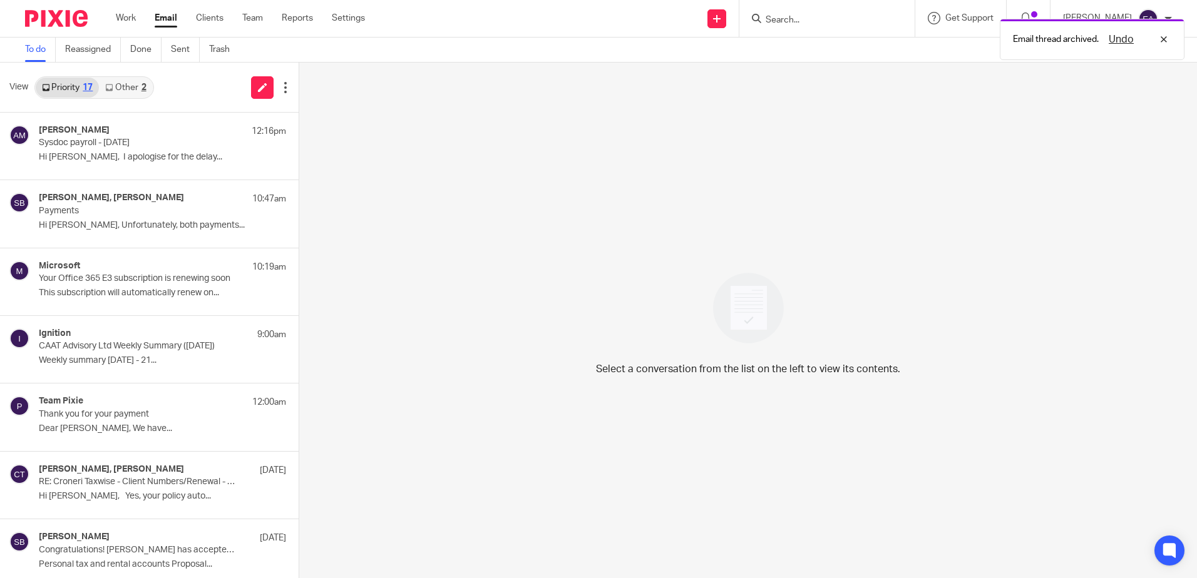
click at [133, 88] on link "Other 2" at bounding box center [125, 88] width 53 height 20
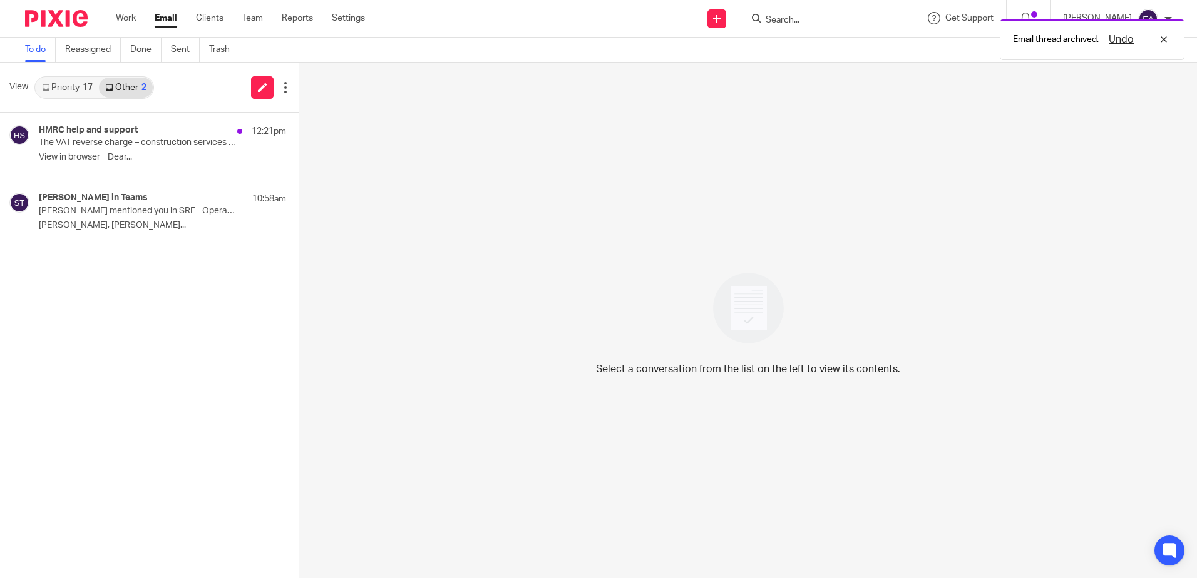
click at [71, 80] on link "Priority 17" at bounding box center [67, 88] width 63 height 20
